Goal: Task Accomplishment & Management: Use online tool/utility

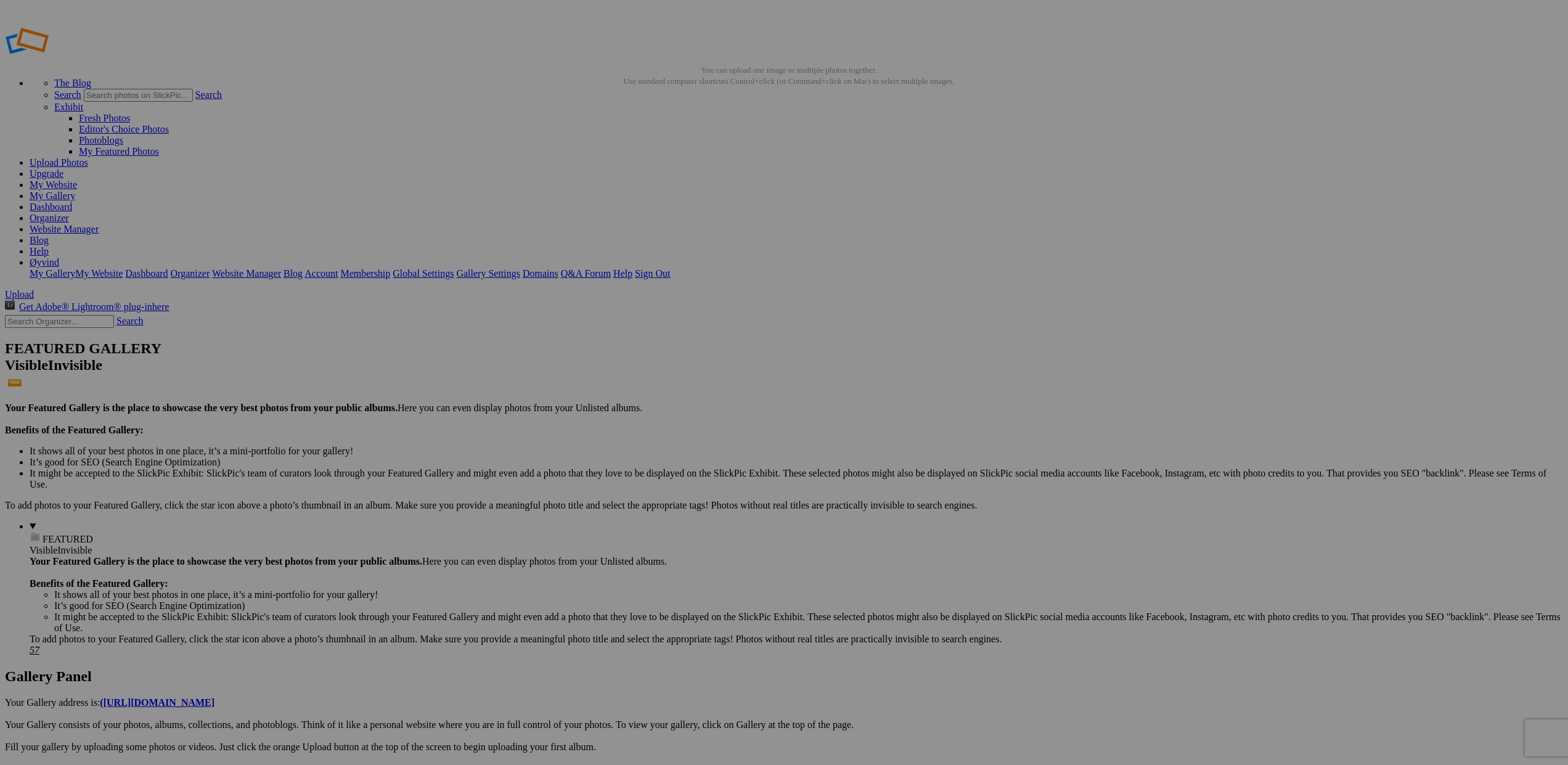
click at [98, 224] on link "Website Manager" at bounding box center [64, 228] width 69 height 10
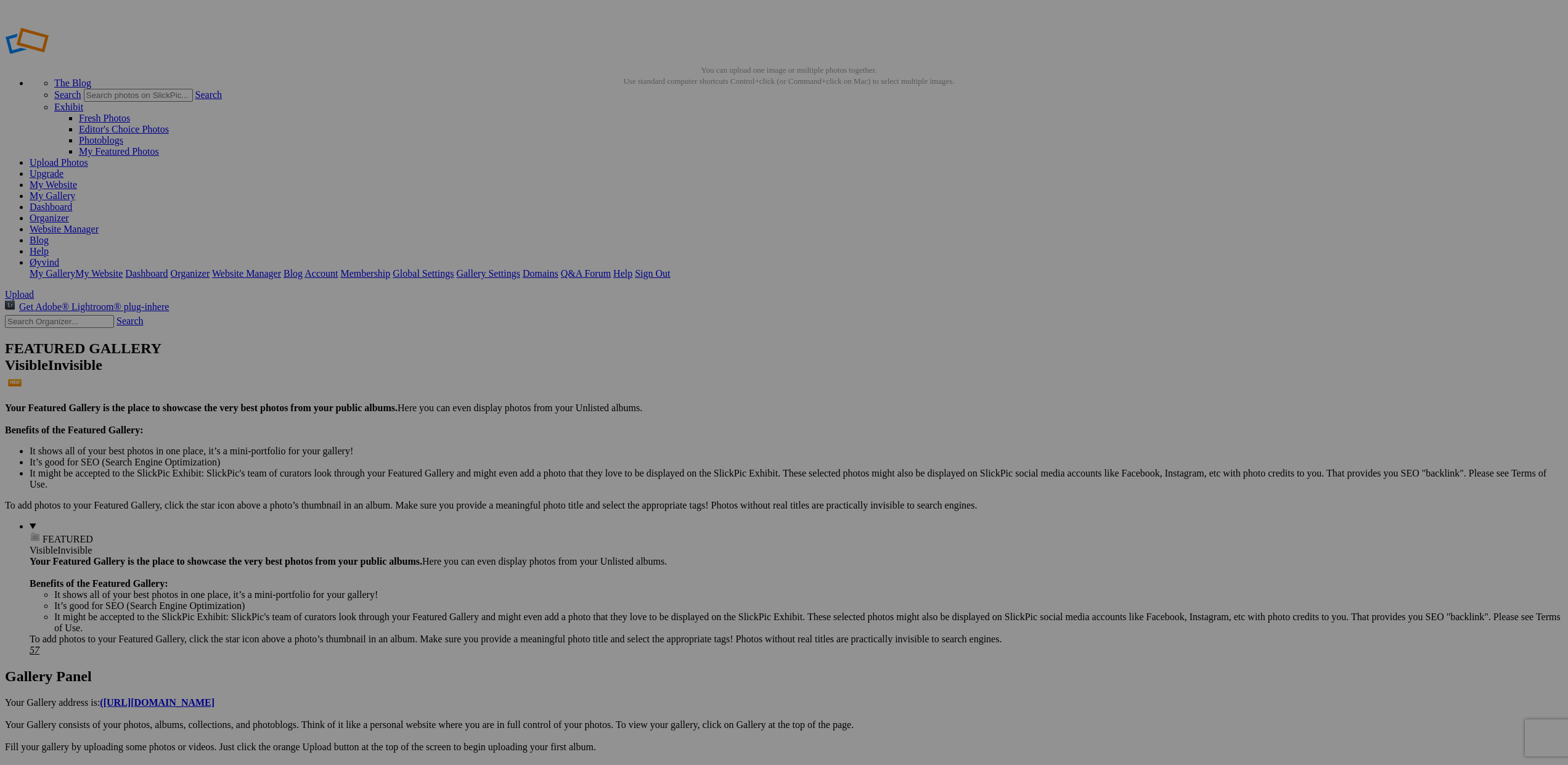
drag, startPoint x: 1432, startPoint y: 200, endPoint x: 314, endPoint y: 152, distance: 1119.0
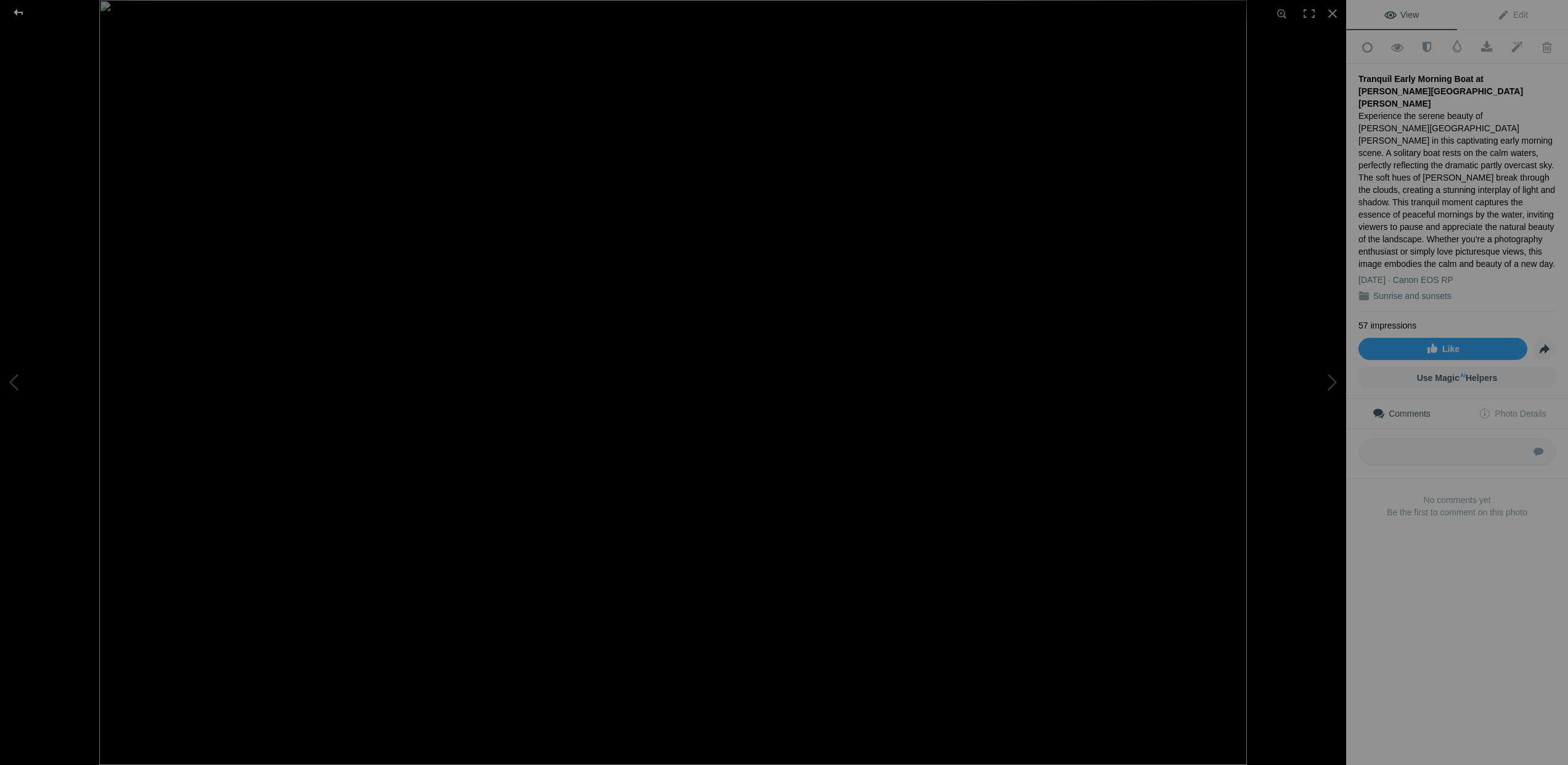
click at [21, 12] on div at bounding box center [19, 12] width 45 height 25
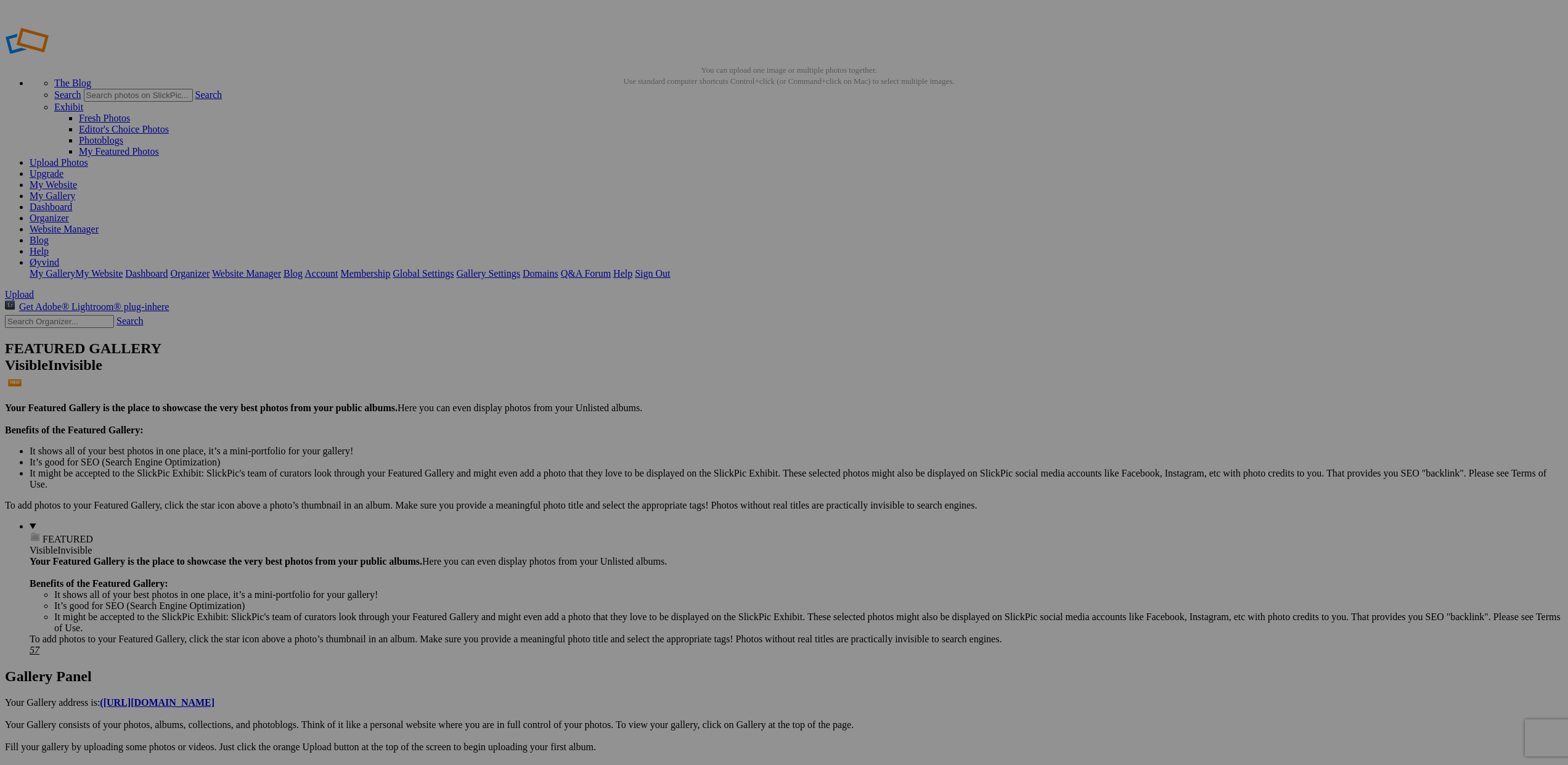
drag, startPoint x: 452, startPoint y: 347, endPoint x: 283, endPoint y: 169, distance: 245.4
drag, startPoint x: 1330, startPoint y: 363, endPoint x: 421, endPoint y: 168, distance: 929.7
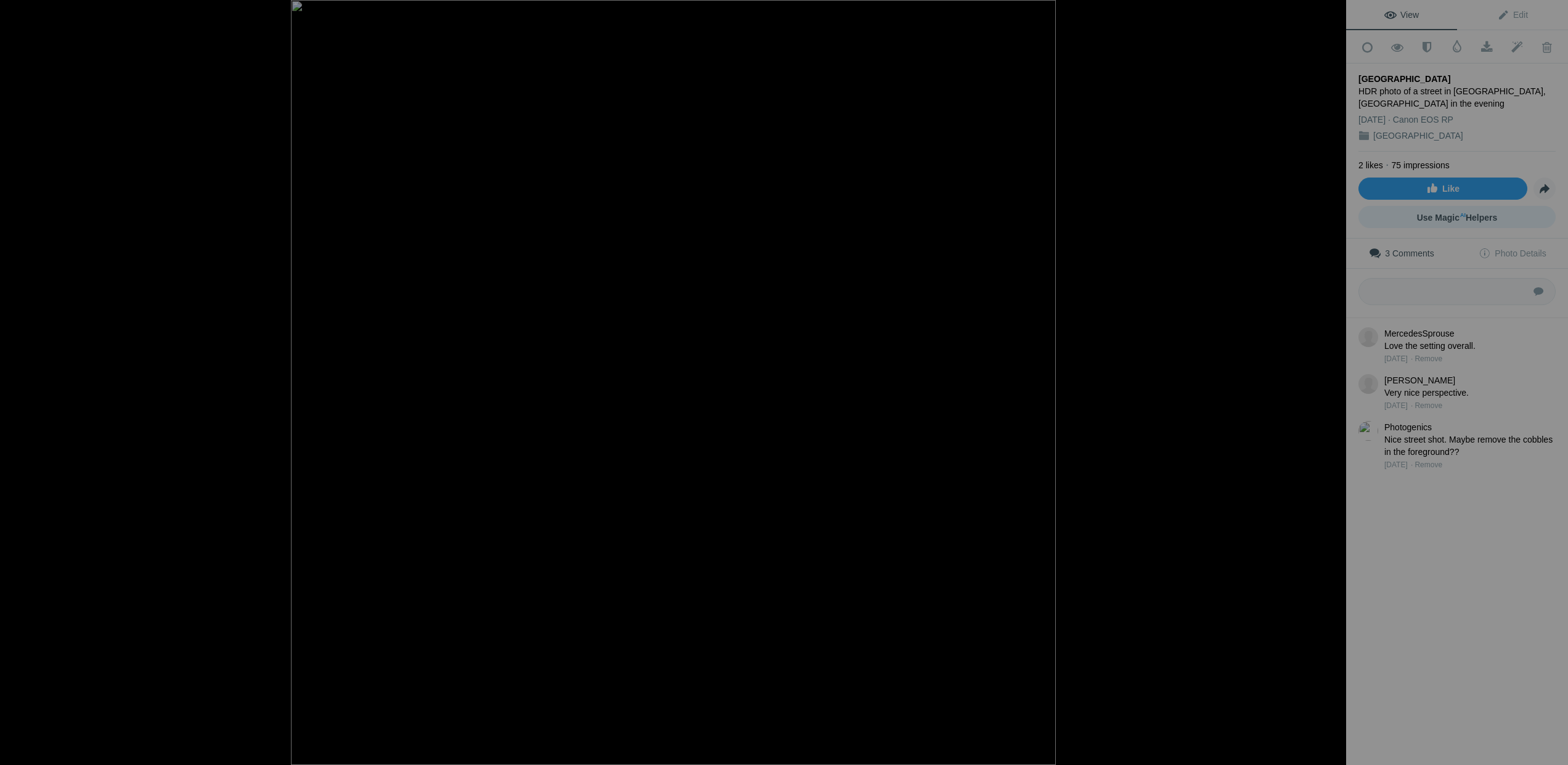
click at [1435, 213] on span "Use Magic AI Helpers" at bounding box center [1457, 217] width 80 height 10
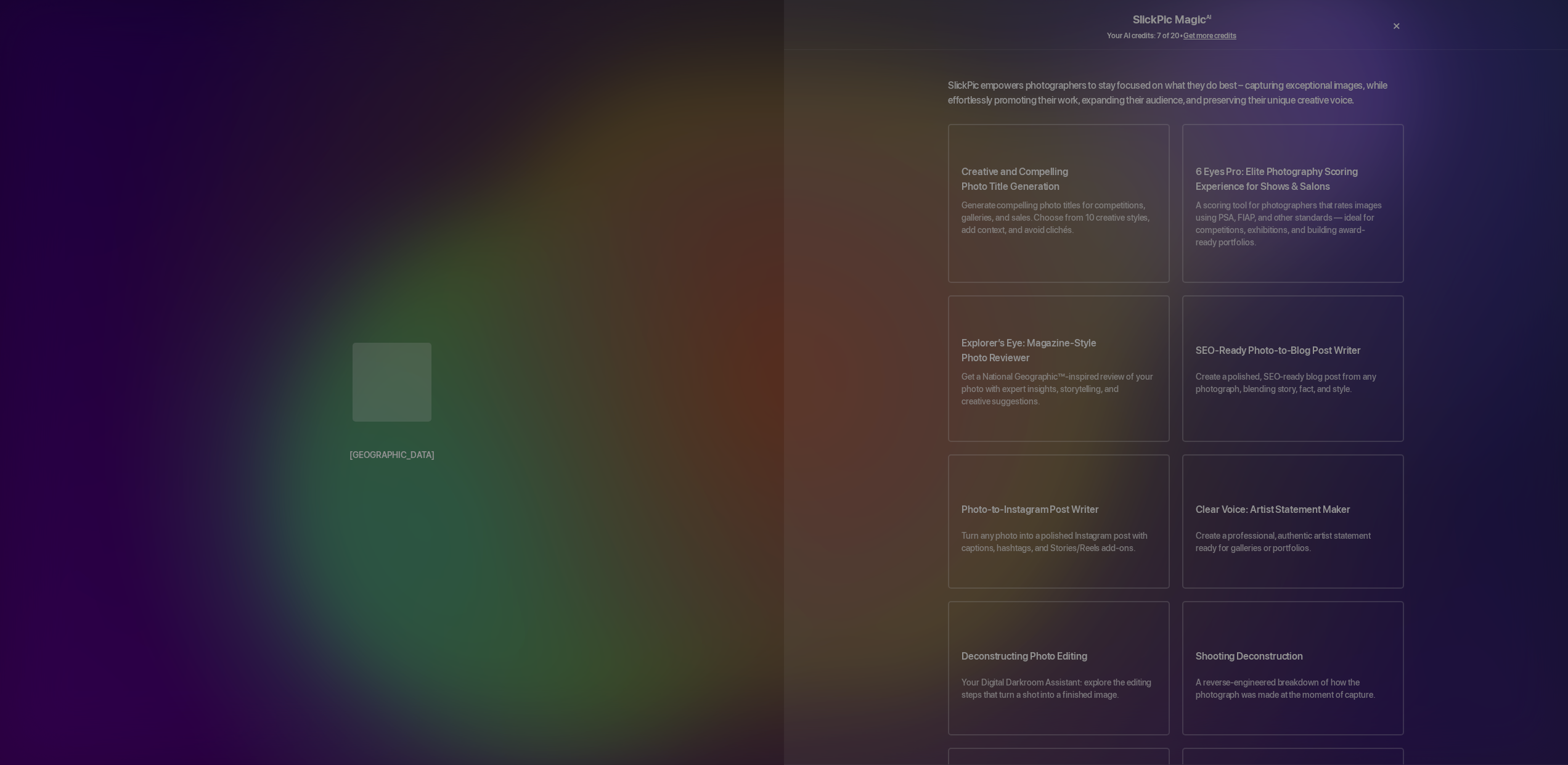
click at [1395, 25] on div "×" at bounding box center [1397, 26] width 37 height 25
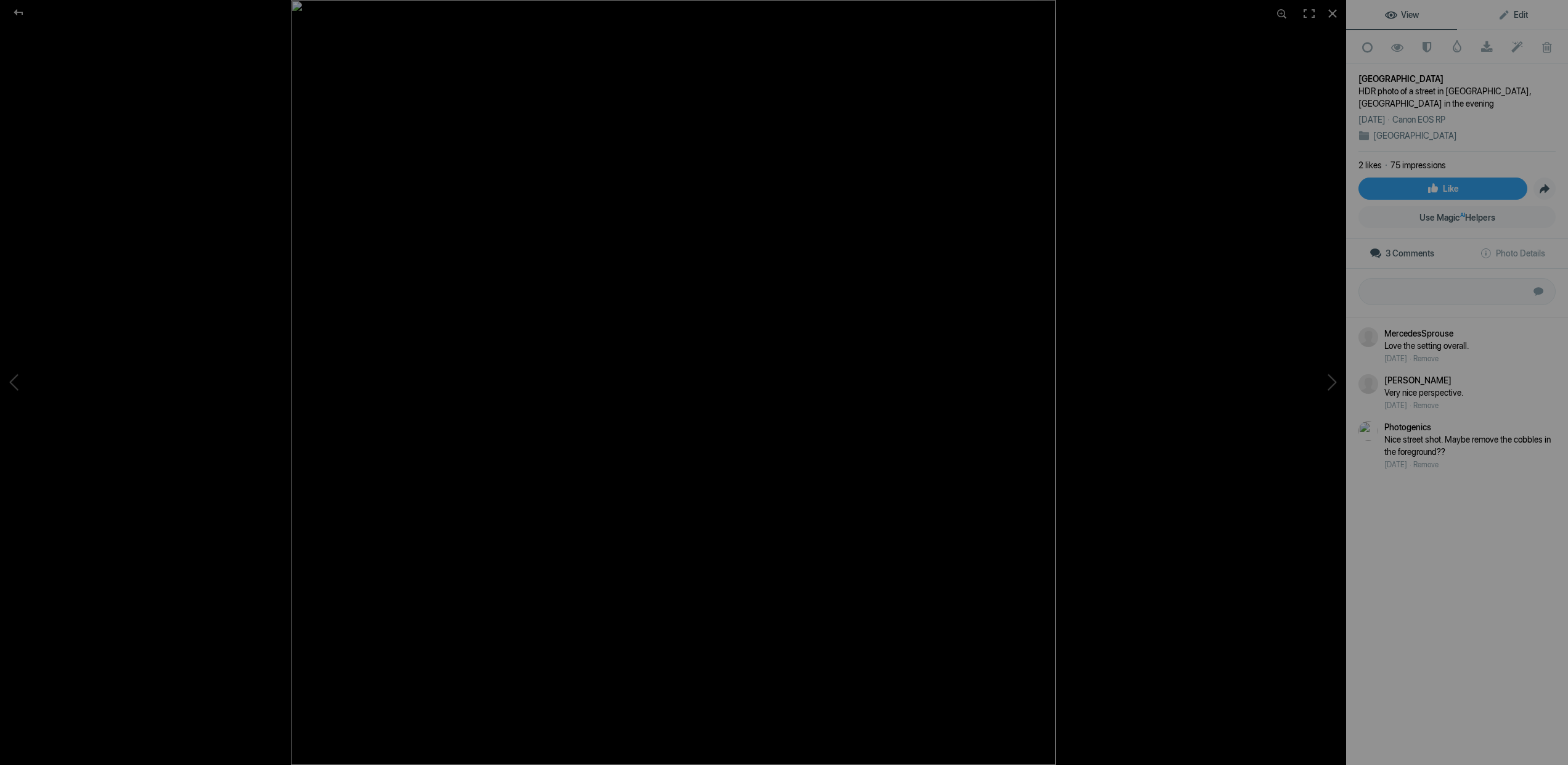
click at [1505, 14] on span "Edit" at bounding box center [1513, 14] width 30 height 10
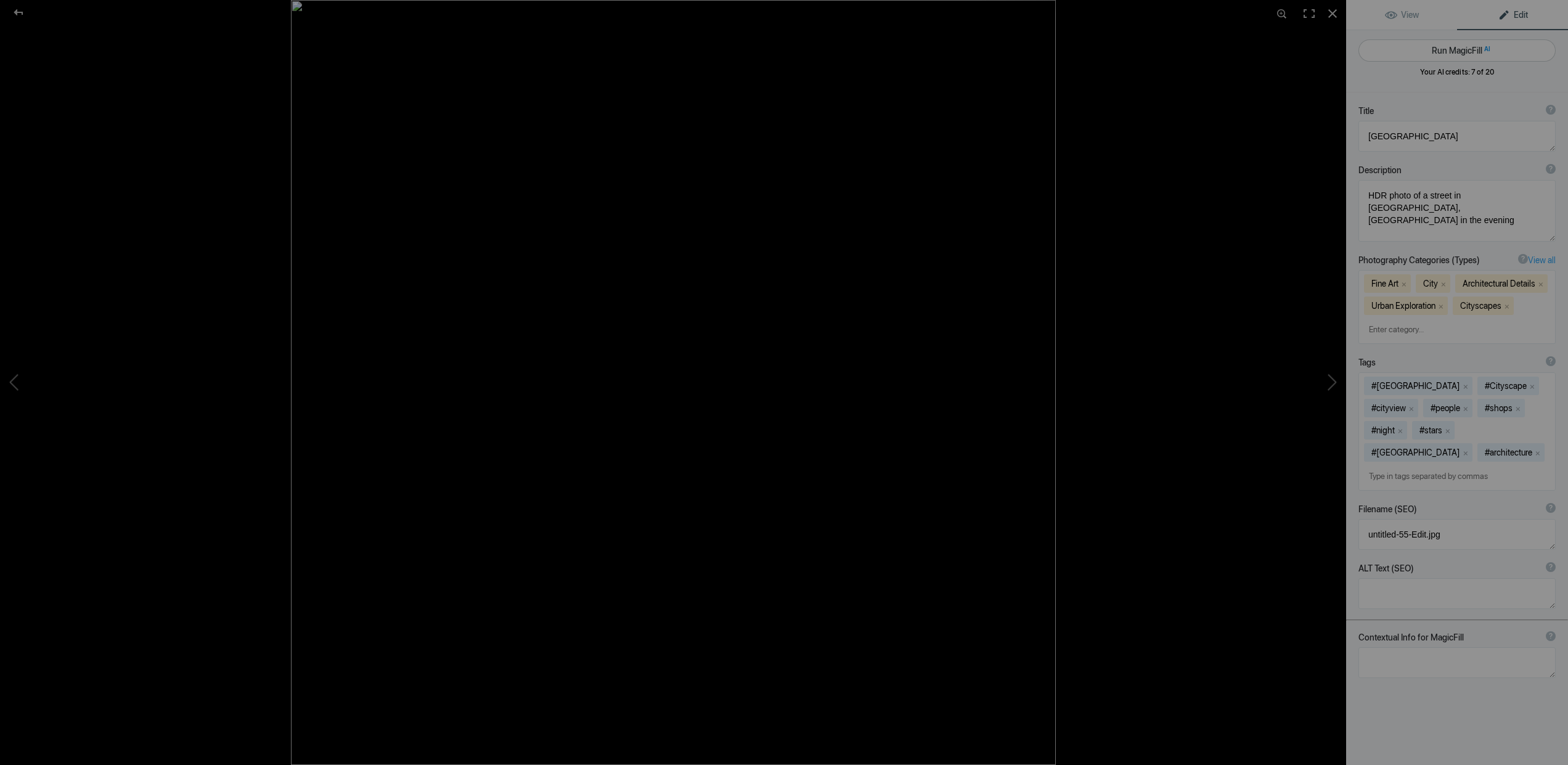
click at [1446, 47] on button "Run MagicFill AI" at bounding box center [1457, 50] width 197 height 22
type textarea "Evening Stroll in Cartagena, Spain: HDR Street Photography"
type textarea "Experience the charm of Cartagena, Spain, captured in this stunning HDR photogr…"
type textarea "evening-stroll-cartagena-spain.jpg"
type textarea "HDR photograph of a lively street in Cartagena, Spain, illuminated by evening l…"
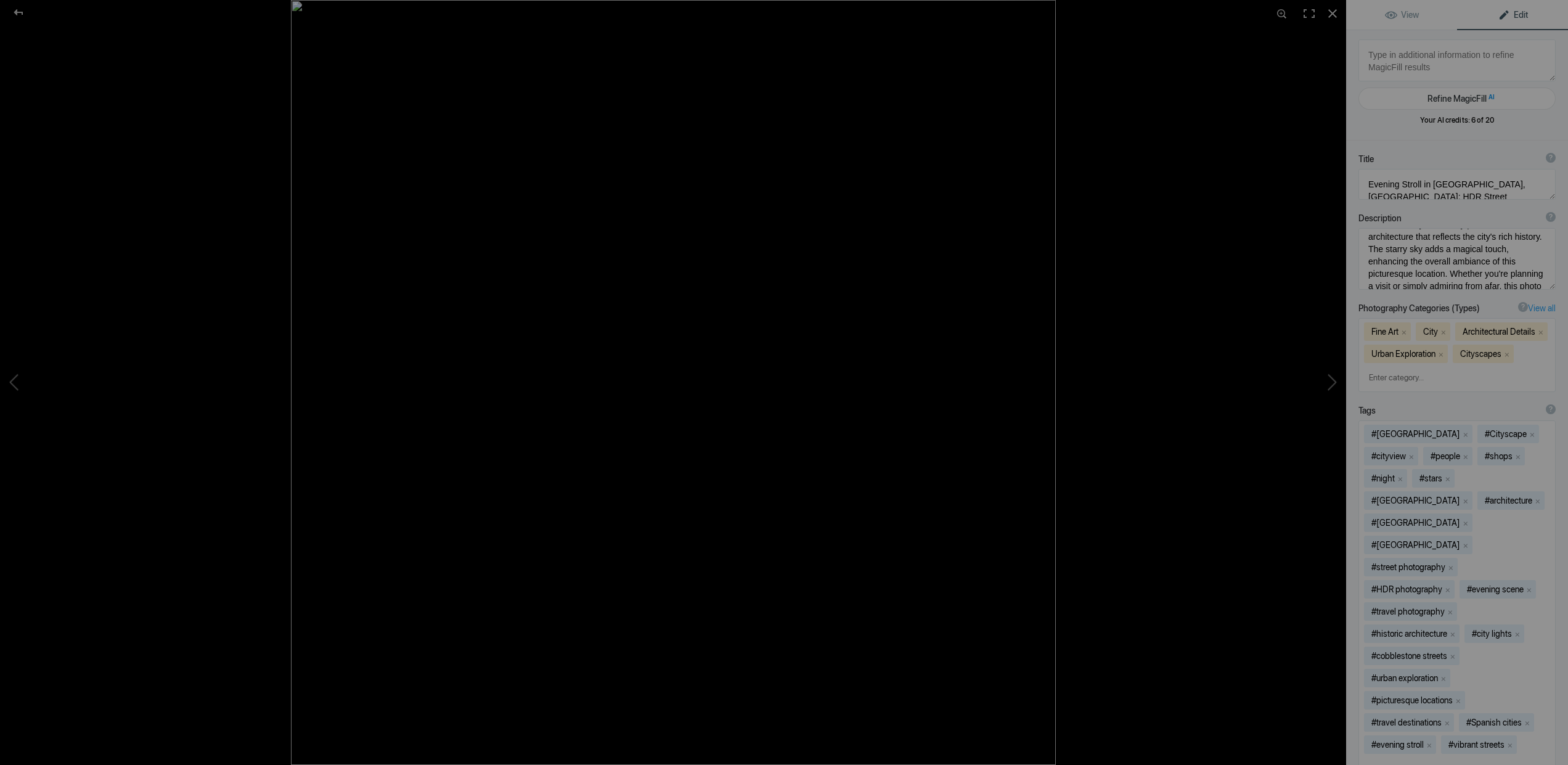
scroll to position [105, 0]
click at [20, 12] on div at bounding box center [19, 12] width 45 height 25
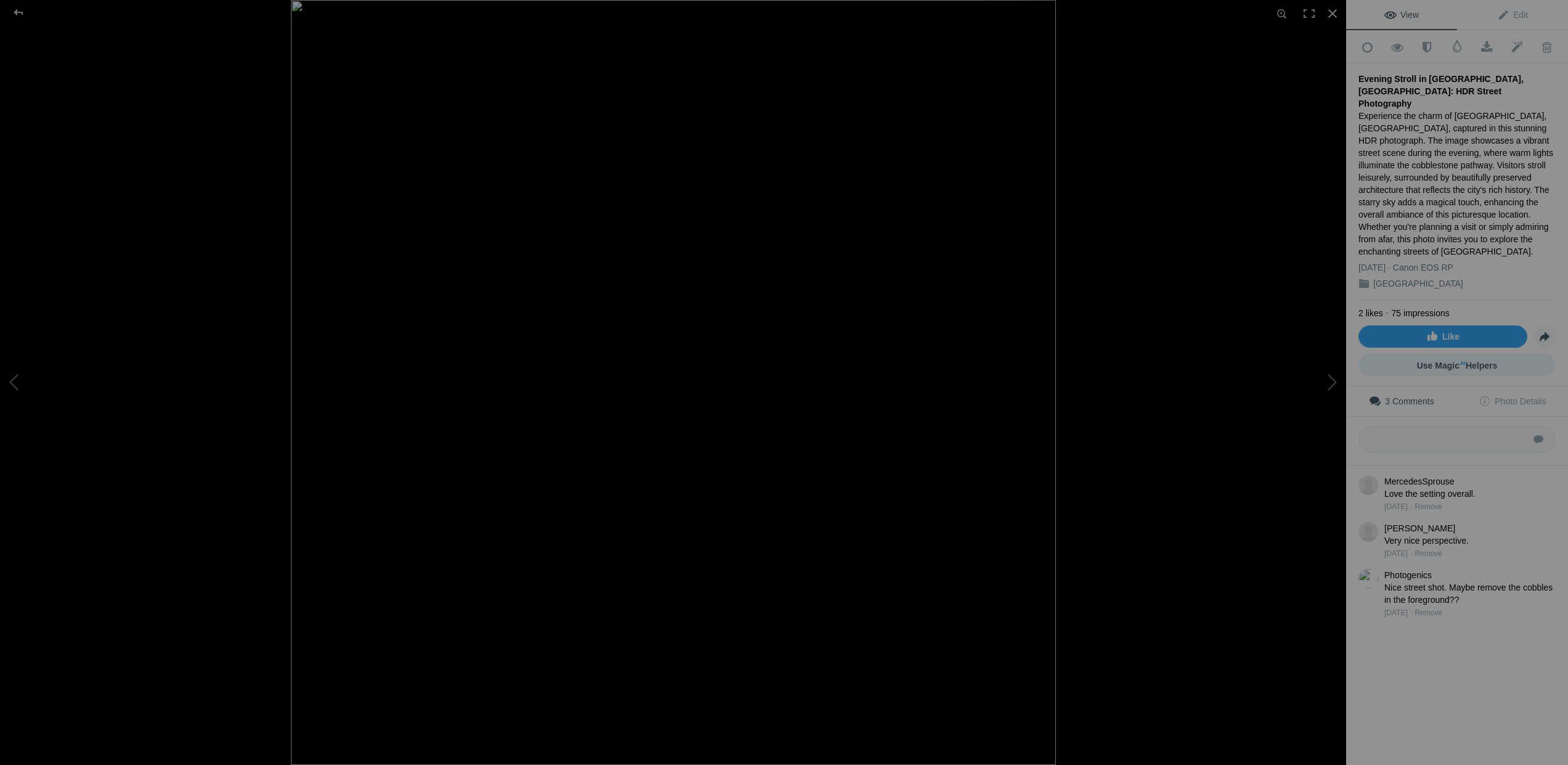
click at [1465, 360] on span "Use Magic AI Helpers" at bounding box center [1457, 365] width 80 height 10
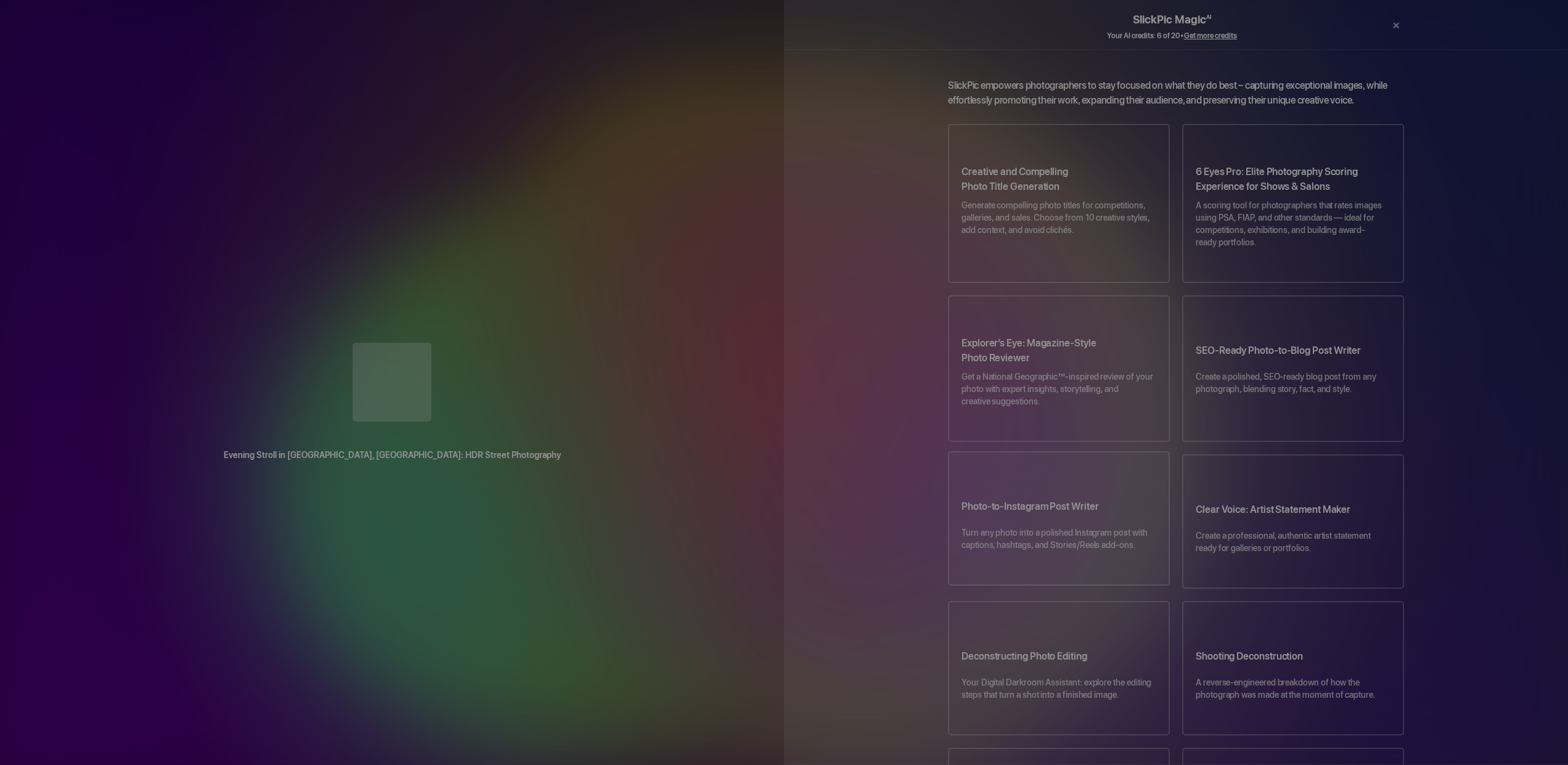
click at [995, 492] on h3 "Photo-to-Instagram Post Writer" at bounding box center [1059, 509] width 195 height 34
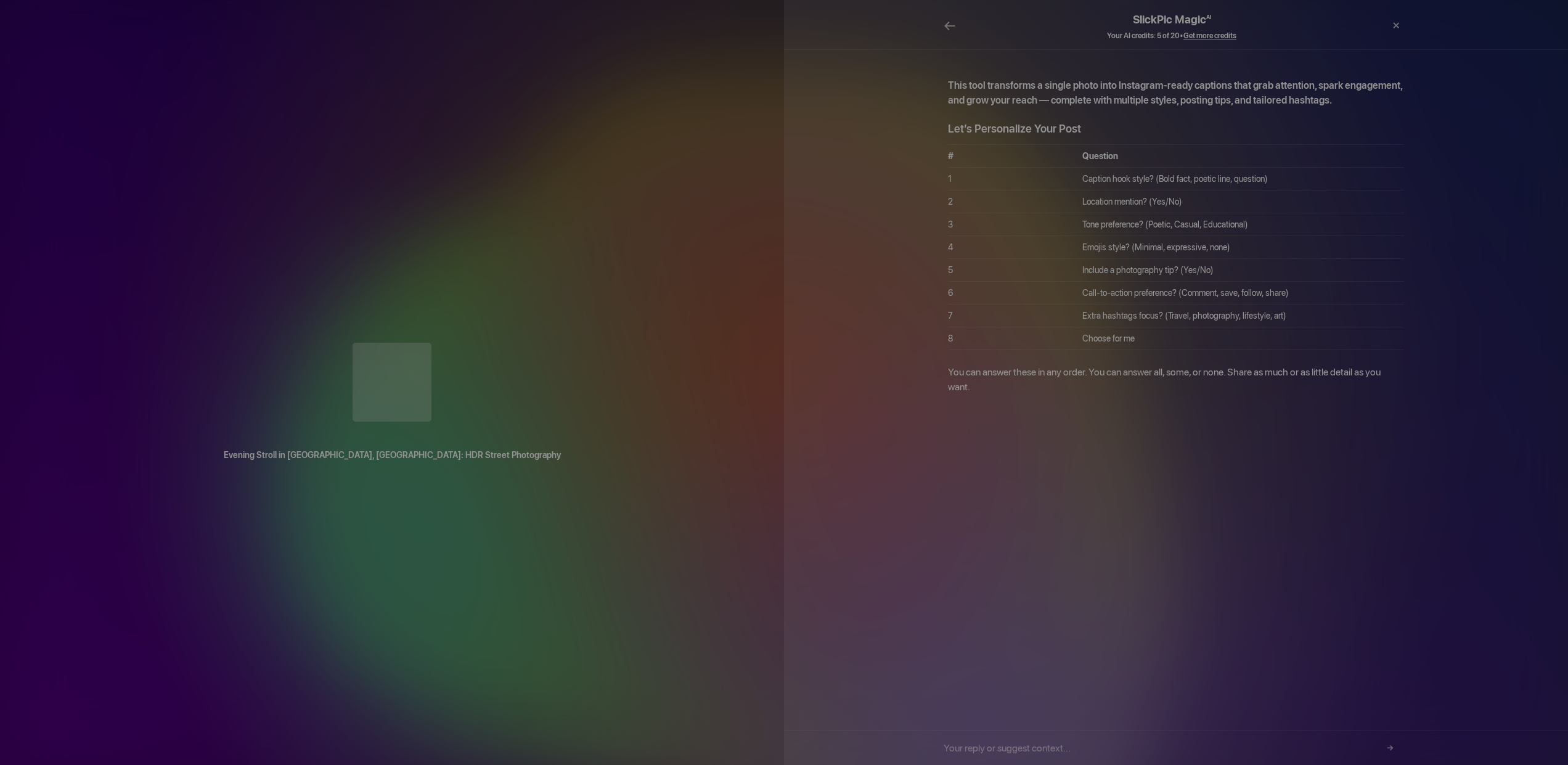
click at [966, 748] on input "text" at bounding box center [1172, 748] width 456 height 34
click at [945, 745] on input "Location mention YES" at bounding box center [1172, 748] width 456 height 34
click at [1046, 748] on input "2 Location mention YES" at bounding box center [1172, 748] width 456 height 34
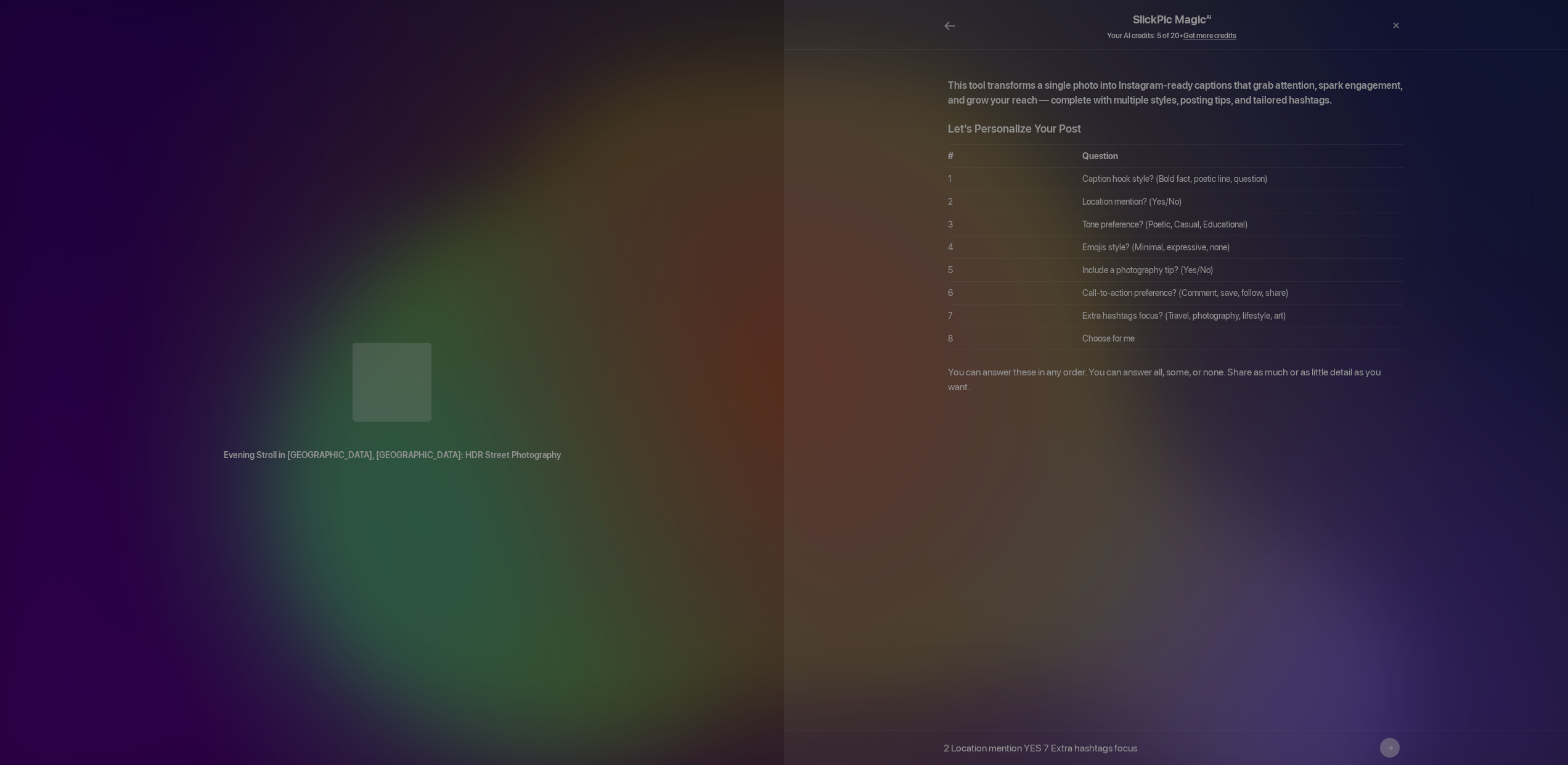
type input "2 Location mention YES 7 Extra hashtags focus"
click at [1392, 748] on button "→" at bounding box center [1390, 748] width 20 height 20
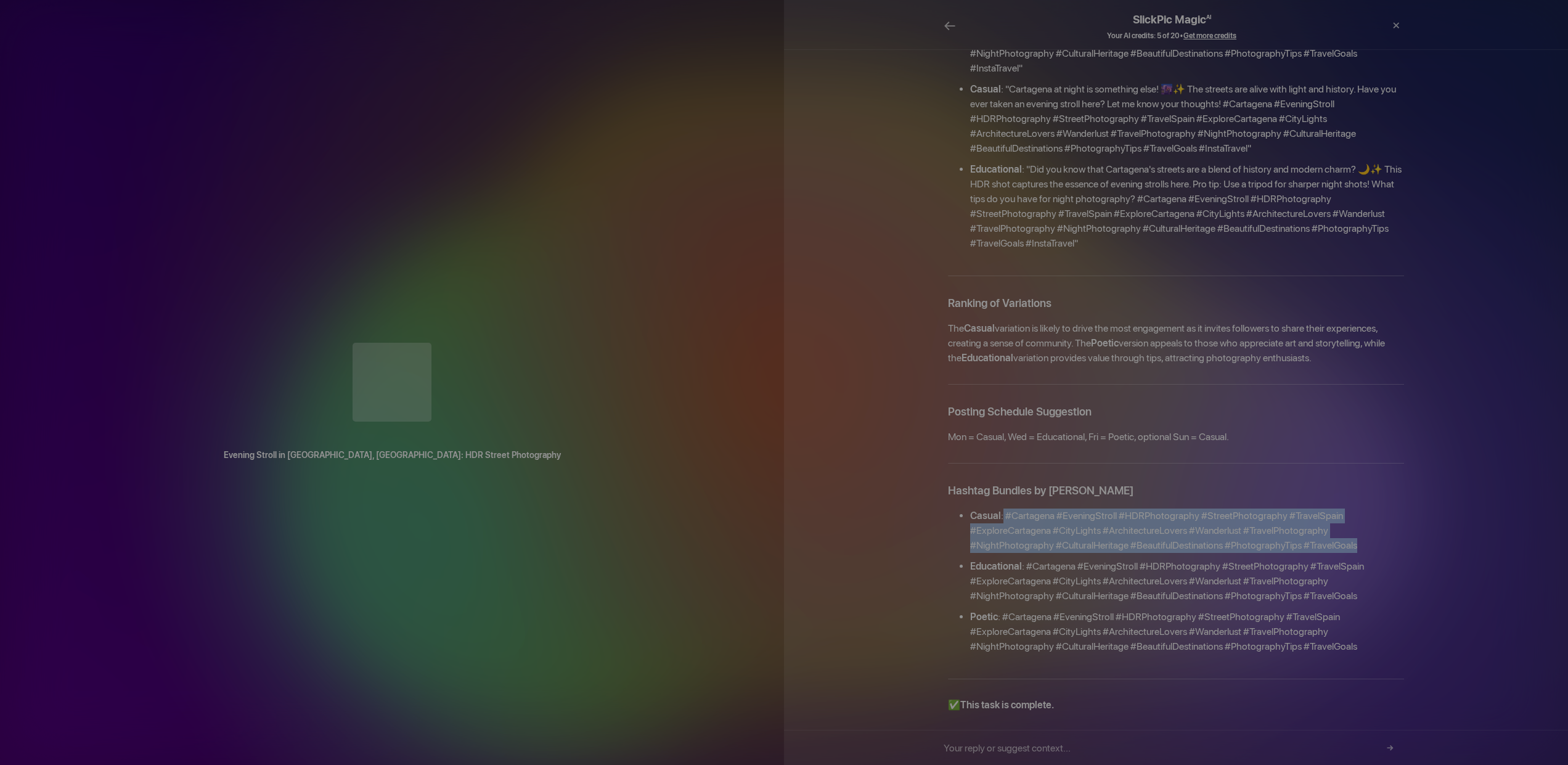
drag, startPoint x: 1001, startPoint y: 483, endPoint x: 1358, endPoint y: 516, distance: 358.5
click at [1358, 516] on li "Casual : #Cartagena #EveningStroll #HDRPhotography #StreetPhotography #TravelSp…" at bounding box center [1187, 533] width 434 height 50
copy li "#Cartagena #EveningStroll #HDRPhotography #StreetPhotography #TravelSpain #Expl…"
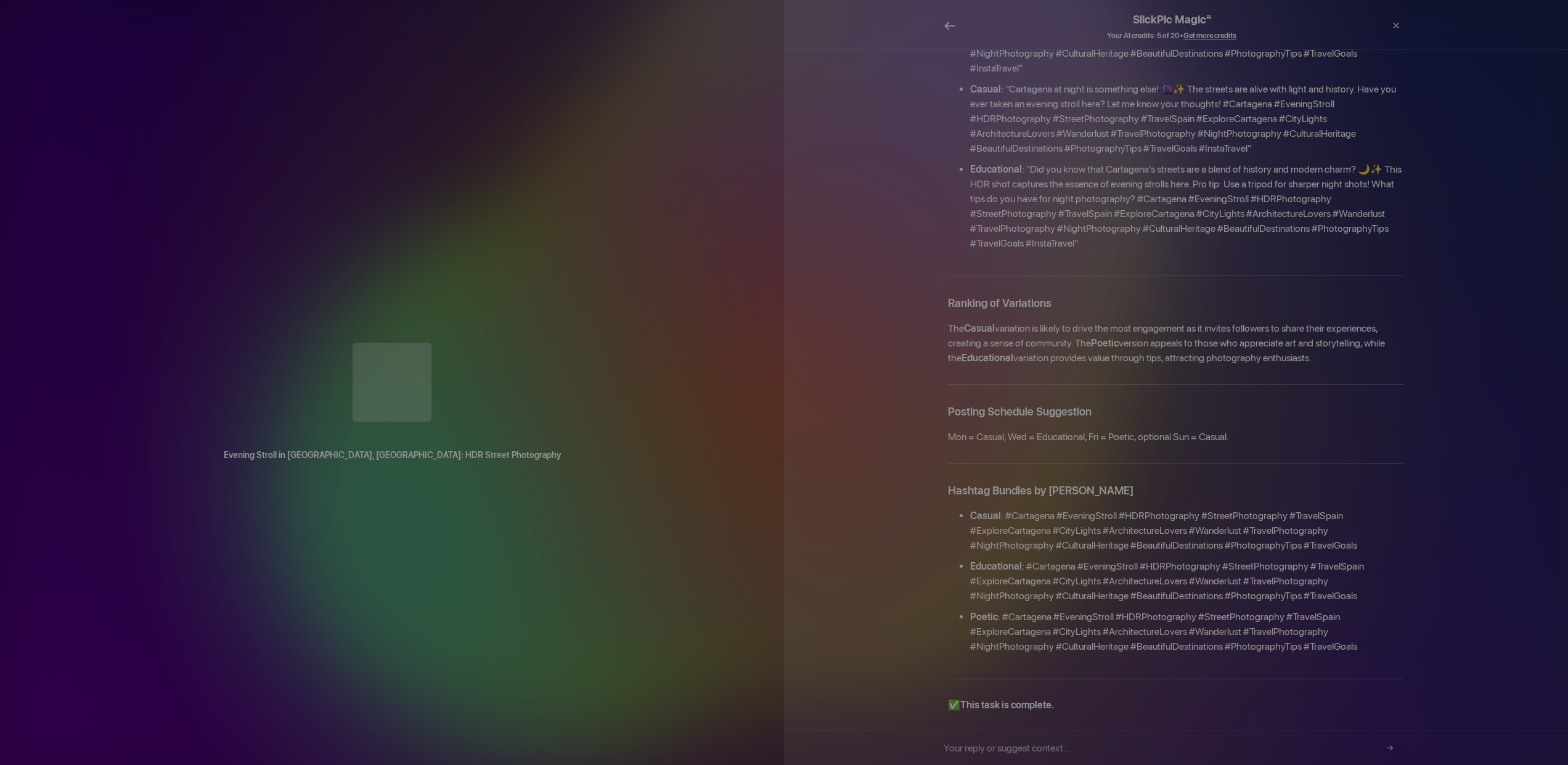
click at [952, 25] on span "←" at bounding box center [950, 25] width 12 height 18
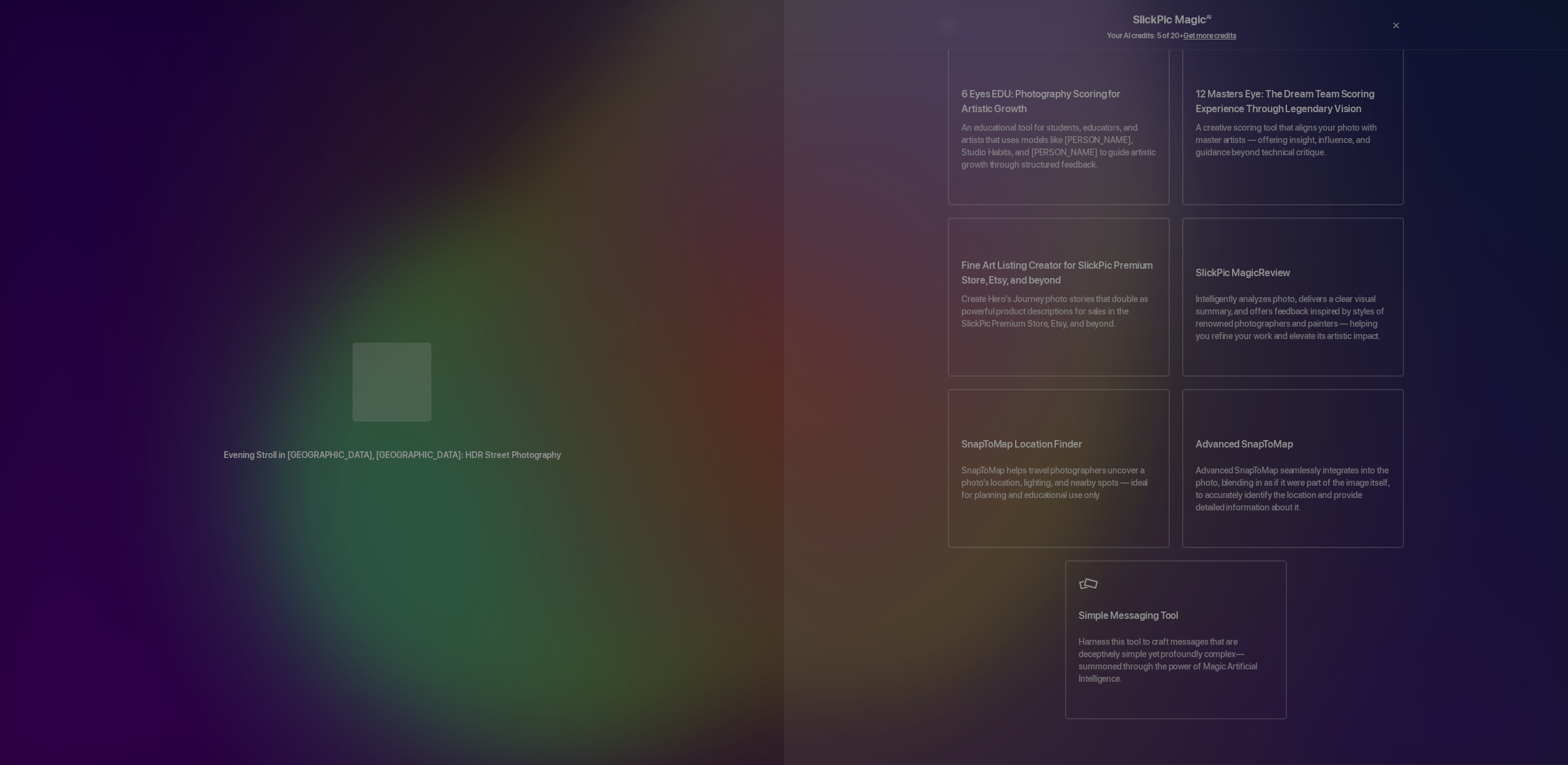
scroll to position [447, 0]
